Goal: Task Accomplishment & Management: Manage account settings

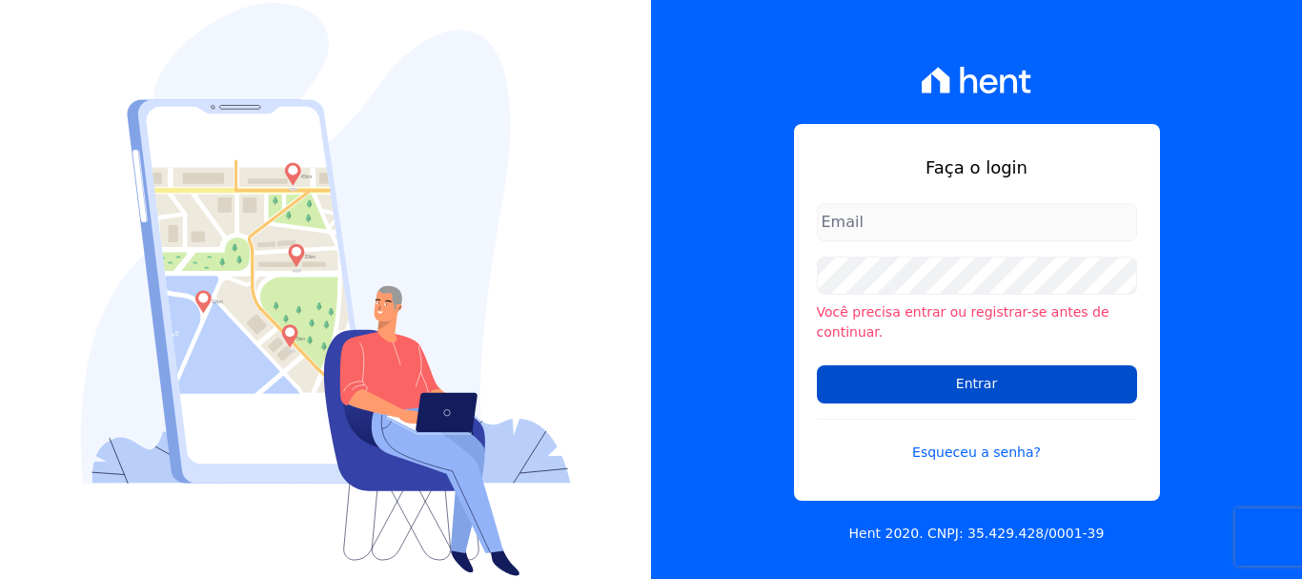
type input "[PERSON_NAME][EMAIL_ADDRESS][PERSON_NAME][DOMAIN_NAME]"
click at [957, 376] on input "Entrar" at bounding box center [977, 384] width 320 height 38
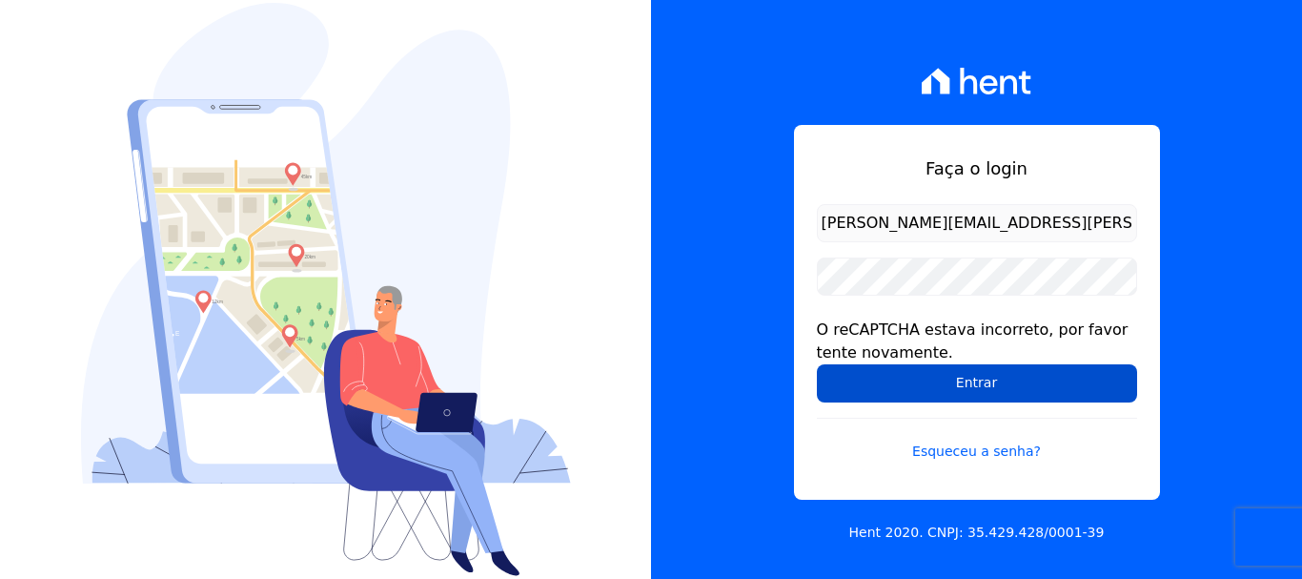
click at [1012, 381] on input "Entrar" at bounding box center [977, 383] width 320 height 38
click at [981, 395] on input "Entrar" at bounding box center [977, 383] width 320 height 38
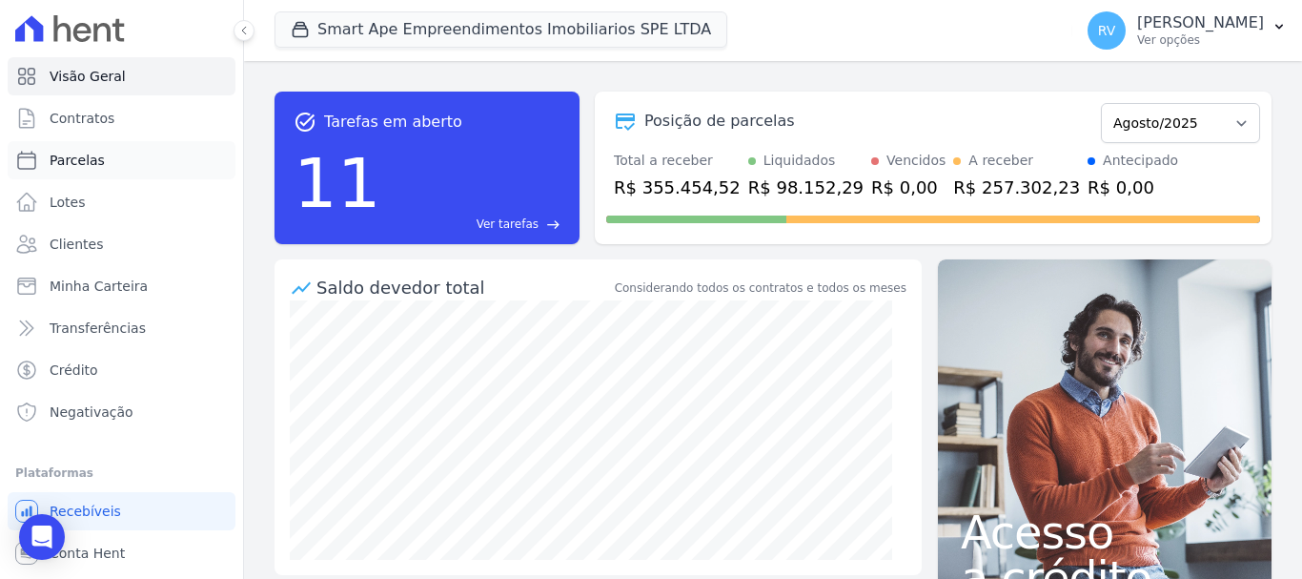
click at [110, 164] on link "Parcelas" at bounding box center [122, 160] width 228 height 38
select select
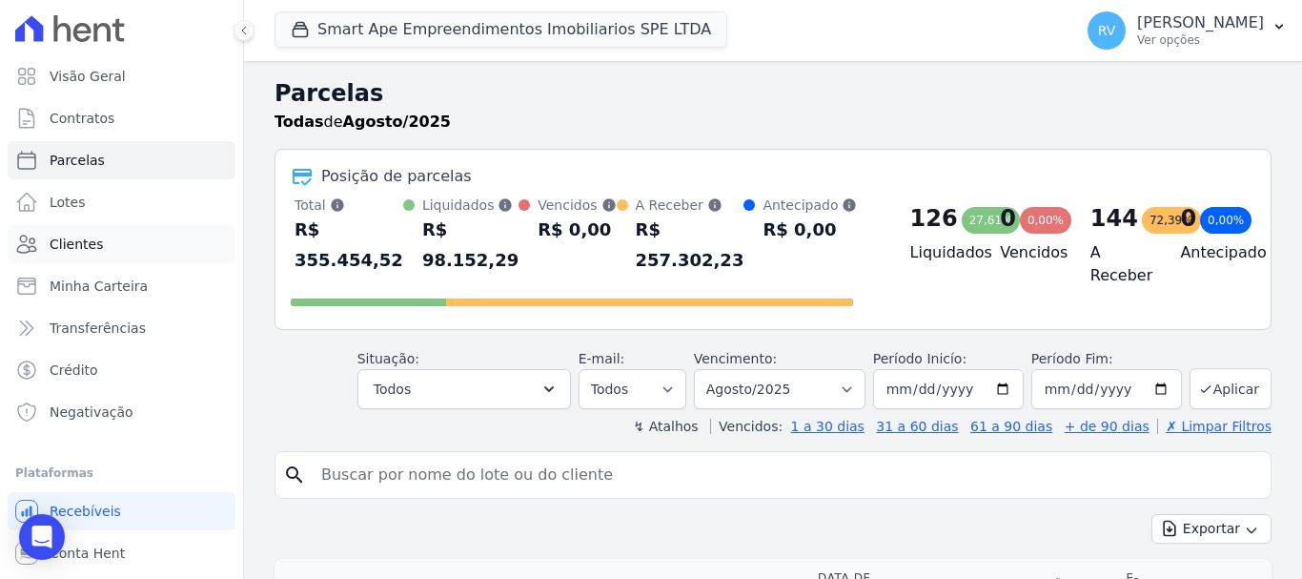
click at [127, 240] on link "Clientes" at bounding box center [122, 244] width 228 height 38
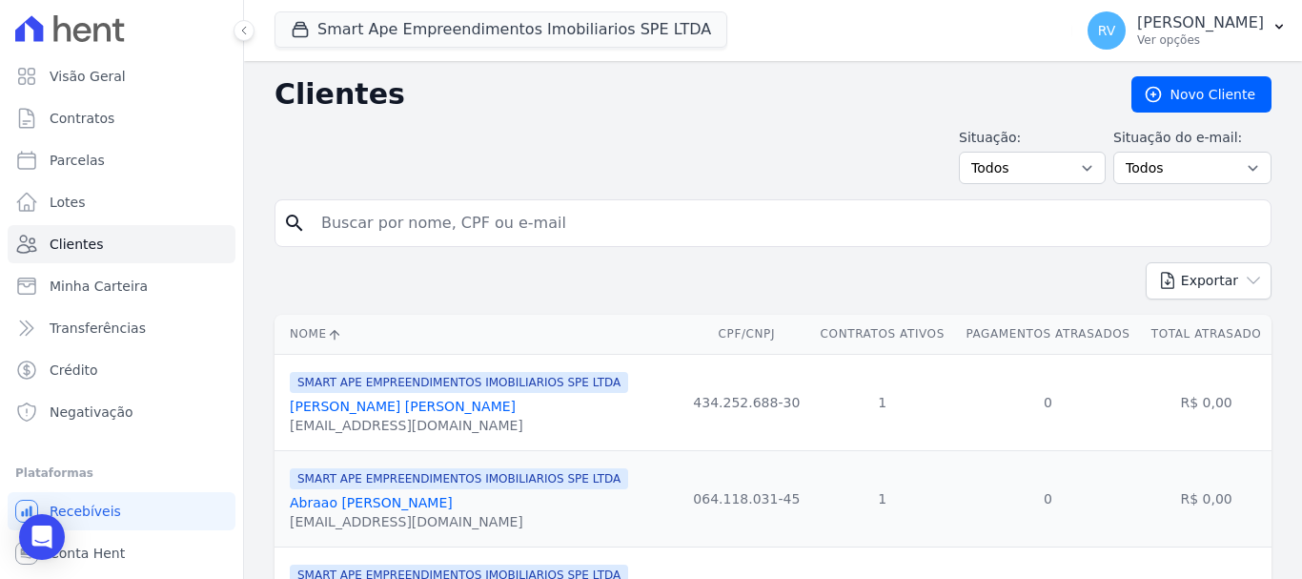
click at [516, 228] on input "search" at bounding box center [787, 223] width 954 height 38
paste input "GABRIEL LOURENCON VIANA"
type input "GABRIEL LOURENCON VIANA"
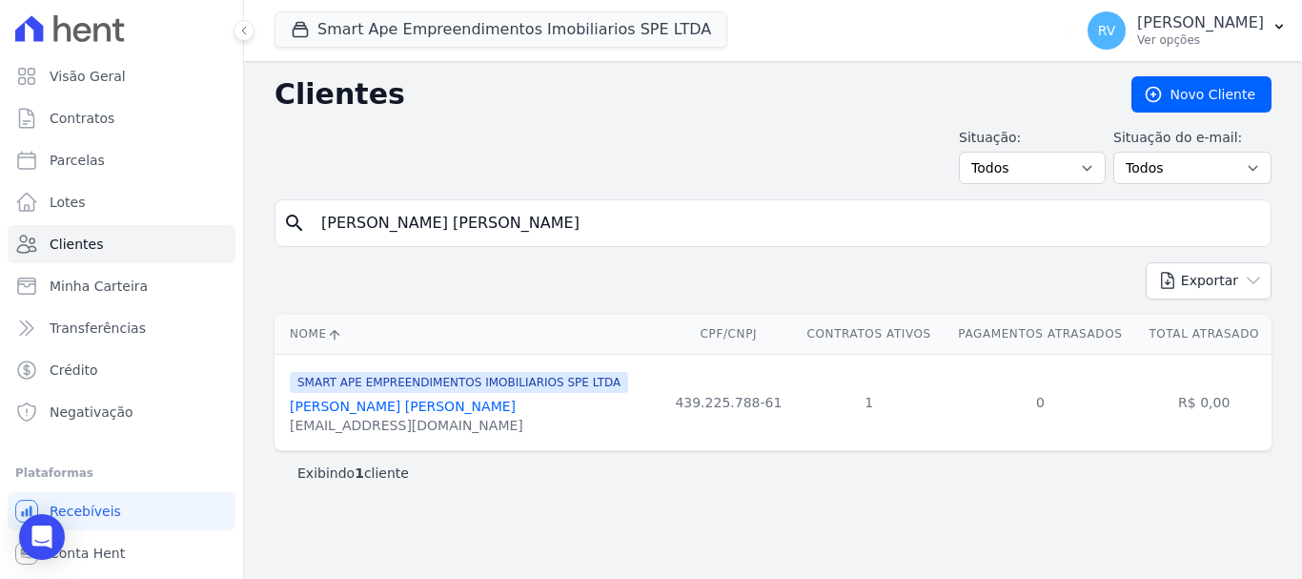
click at [414, 413] on link "Gabriel Lourencon Viana" at bounding box center [403, 406] width 226 height 15
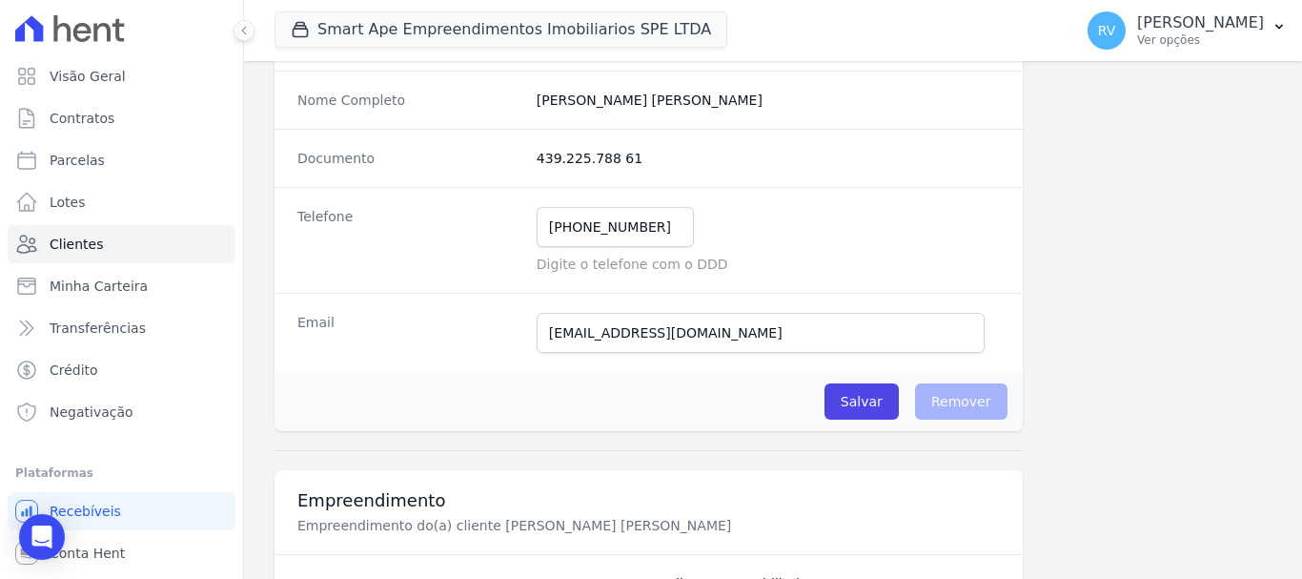
scroll to position [381, 0]
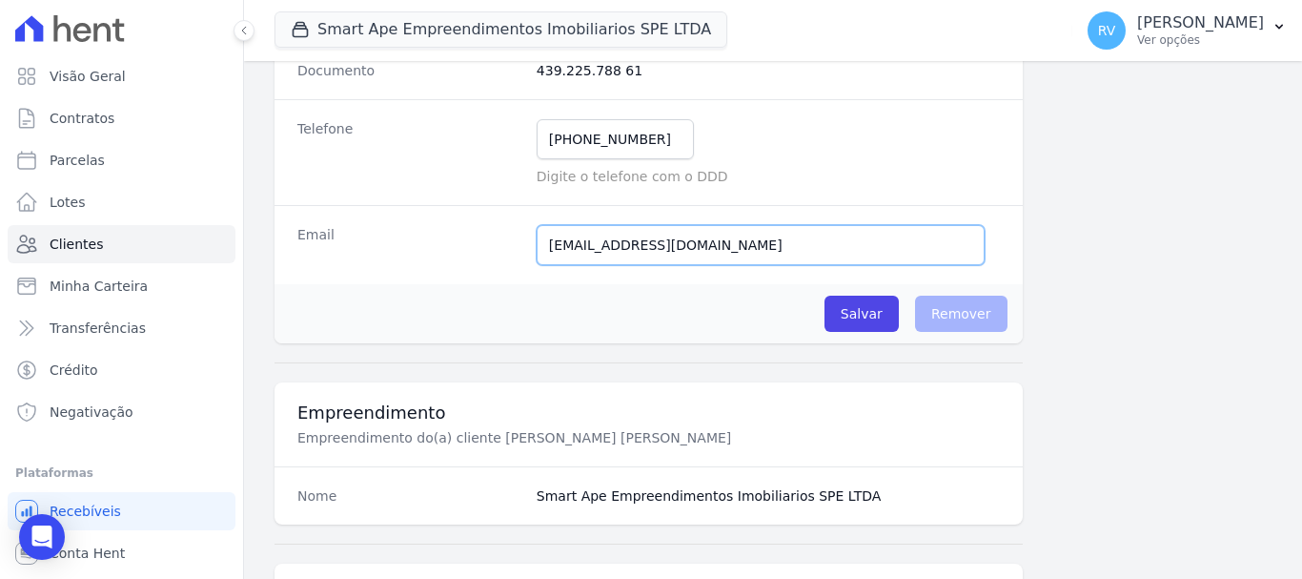
drag, startPoint x: 805, startPoint y: 247, endPoint x: 508, endPoint y: 246, distance: 296.5
click at [508, 246] on div "Email gabrielourenconviana@hotmail.com.br E-mail enviado. Aguardando confirmaçã…" at bounding box center [649, 244] width 749 height 79
paste input "lourenconviana@gmail.com"
type input "lourenconviana@gmail.com"
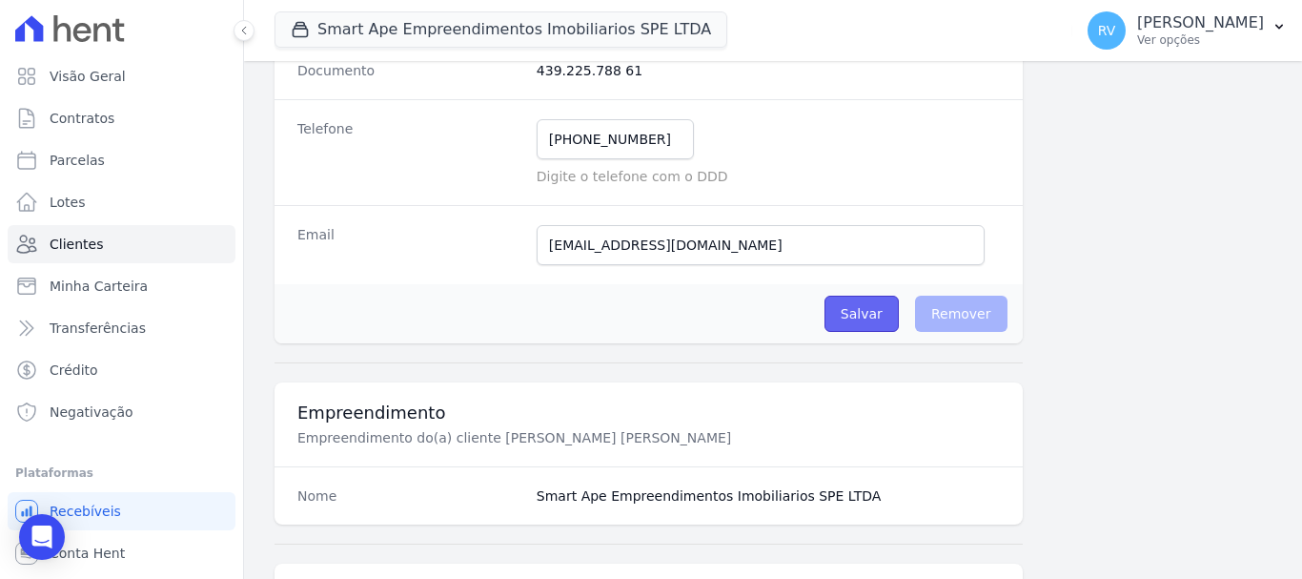
click at [869, 314] on input "Salvar" at bounding box center [862, 314] width 74 height 36
